Goal: Transaction & Acquisition: Purchase product/service

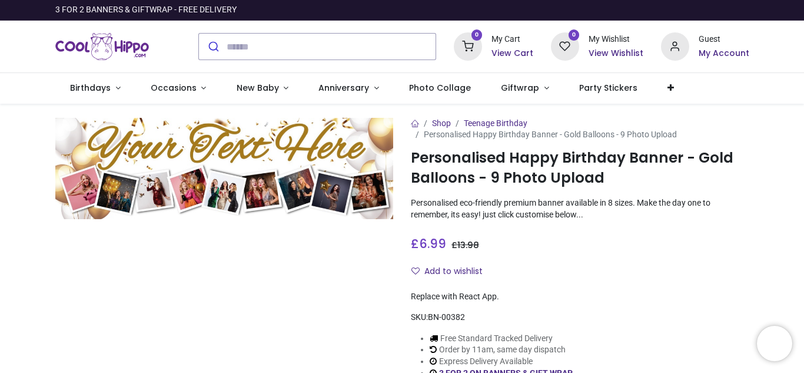
click at [251, 333] on div at bounding box center [224, 263] width 356 height 291
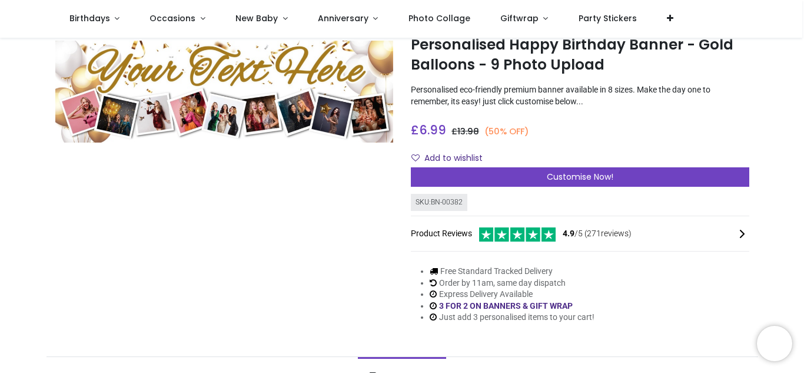
scroll to position [47, 0]
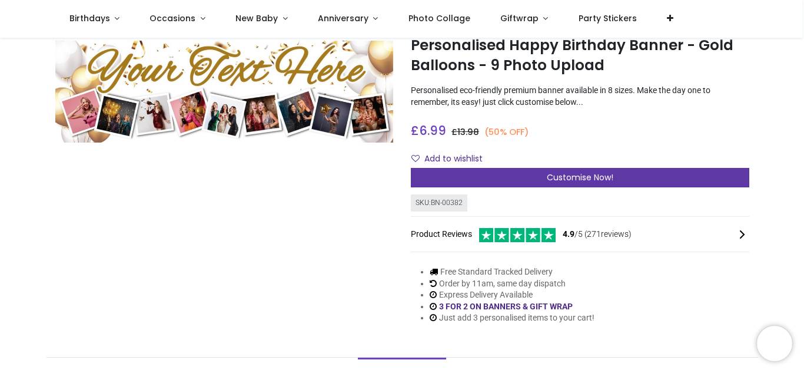
click at [579, 172] on span "Customise Now!" at bounding box center [580, 177] width 67 height 12
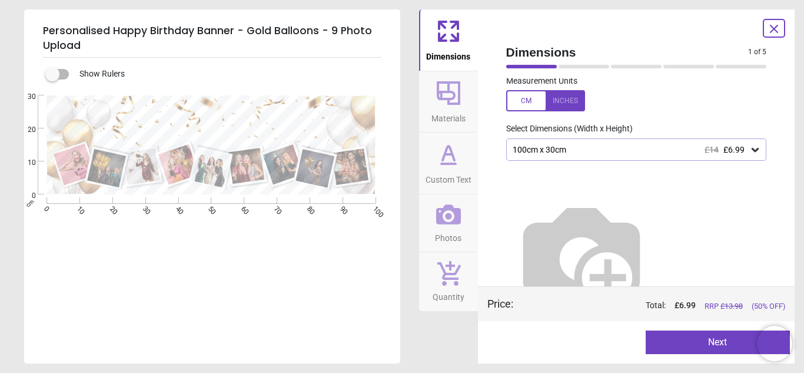
scroll to position [33, 0]
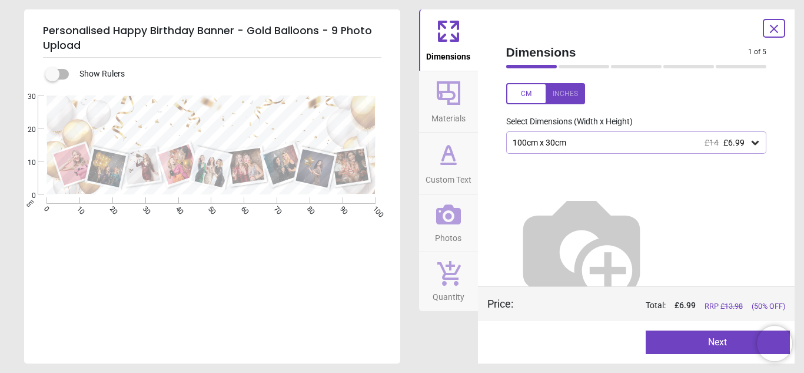
click at [570, 142] on div "100cm x 30cm £14 £6.99" at bounding box center [630, 143] width 238 height 10
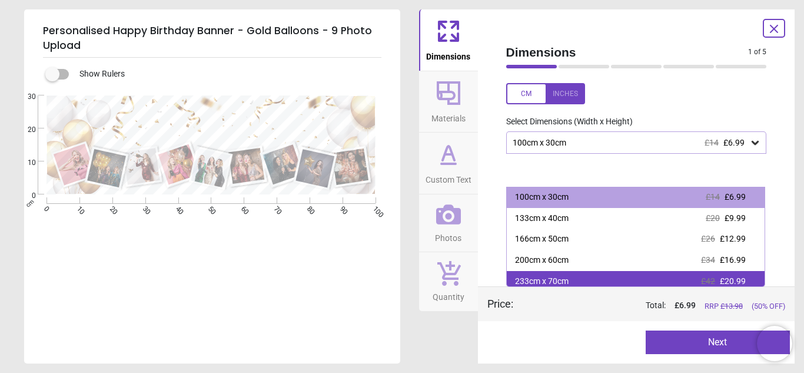
click at [550, 272] on div "233cm x 70cm £42 £20.99" at bounding box center [636, 281] width 258 height 21
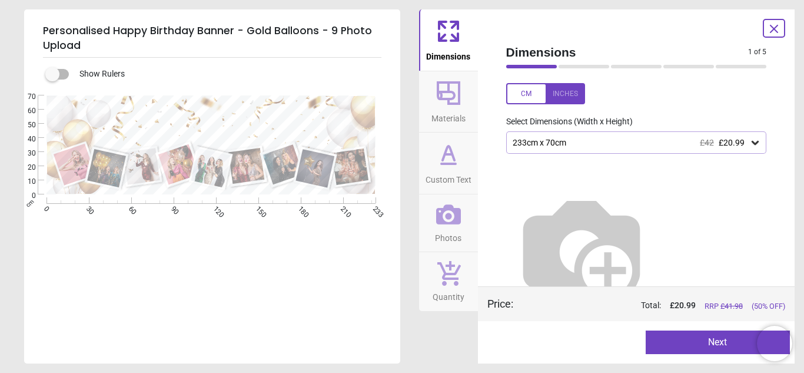
click at [567, 91] on div at bounding box center [545, 93] width 79 height 21
click at [526, 89] on div at bounding box center [545, 93] width 79 height 21
click at [225, 231] on div "E" at bounding box center [211, 281] width 374 height 373
click at [261, 259] on div "E" at bounding box center [211, 281] width 374 height 373
click at [283, 271] on div "E" at bounding box center [211, 281] width 374 height 373
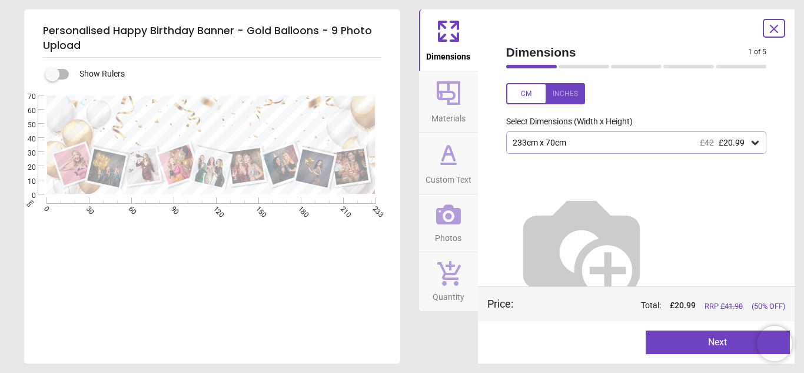
click at [686, 341] on button "Next" at bounding box center [718, 342] width 144 height 24
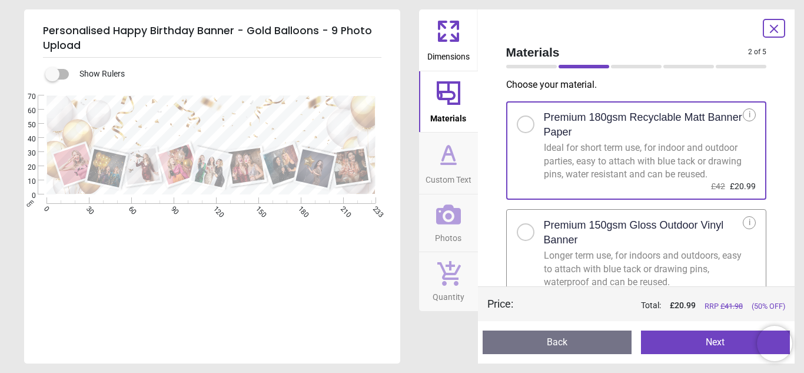
click at [528, 229] on div at bounding box center [526, 232] width 18 height 18
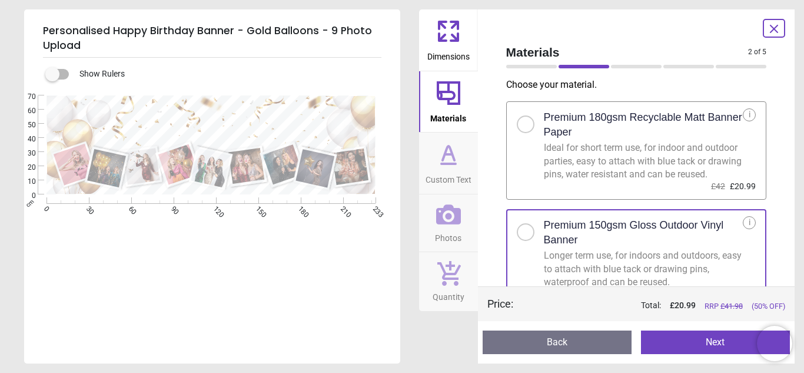
click at [725, 344] on button "Next" at bounding box center [715, 342] width 149 height 24
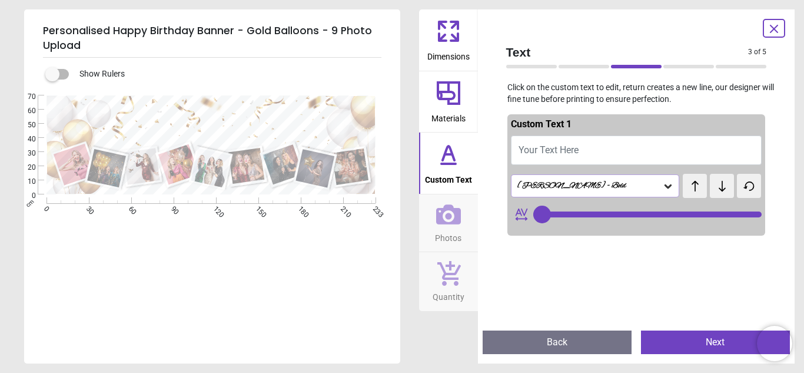
type input "**"
click at [633, 138] on button "Your Text Here" at bounding box center [636, 149] width 251 height 29
type textarea "**"
type input "**"
type textarea "**********"
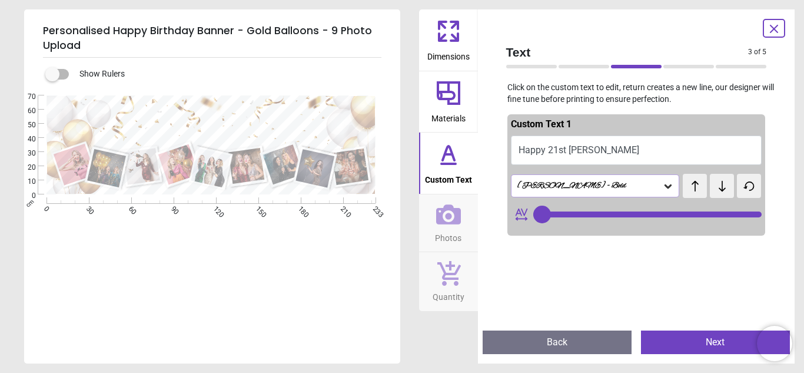
click at [722, 340] on button "Next" at bounding box center [715, 342] width 149 height 24
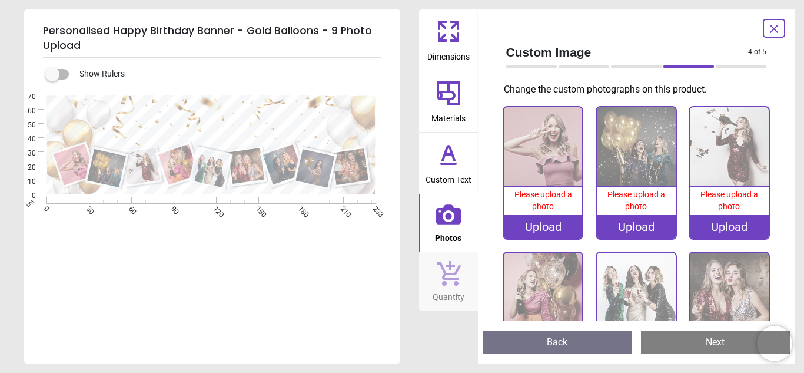
click at [543, 212] on div "Please upload a photo" at bounding box center [543, 201] width 79 height 28
click at [536, 162] on img at bounding box center [543, 146] width 79 height 79
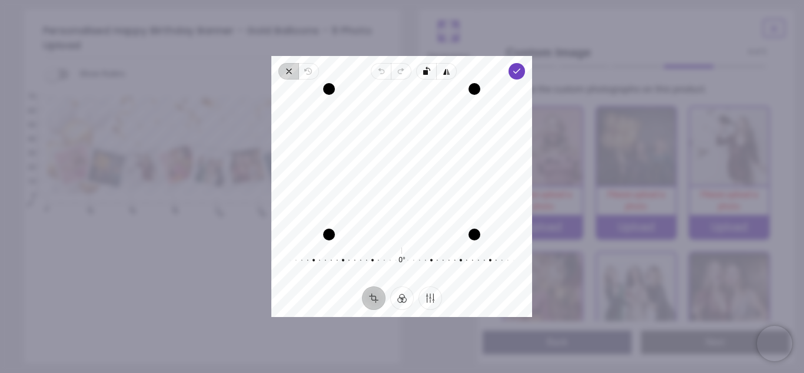
click at [288, 72] on icon "button" at bounding box center [288, 71] width 9 height 9
